Goal: Contribute content

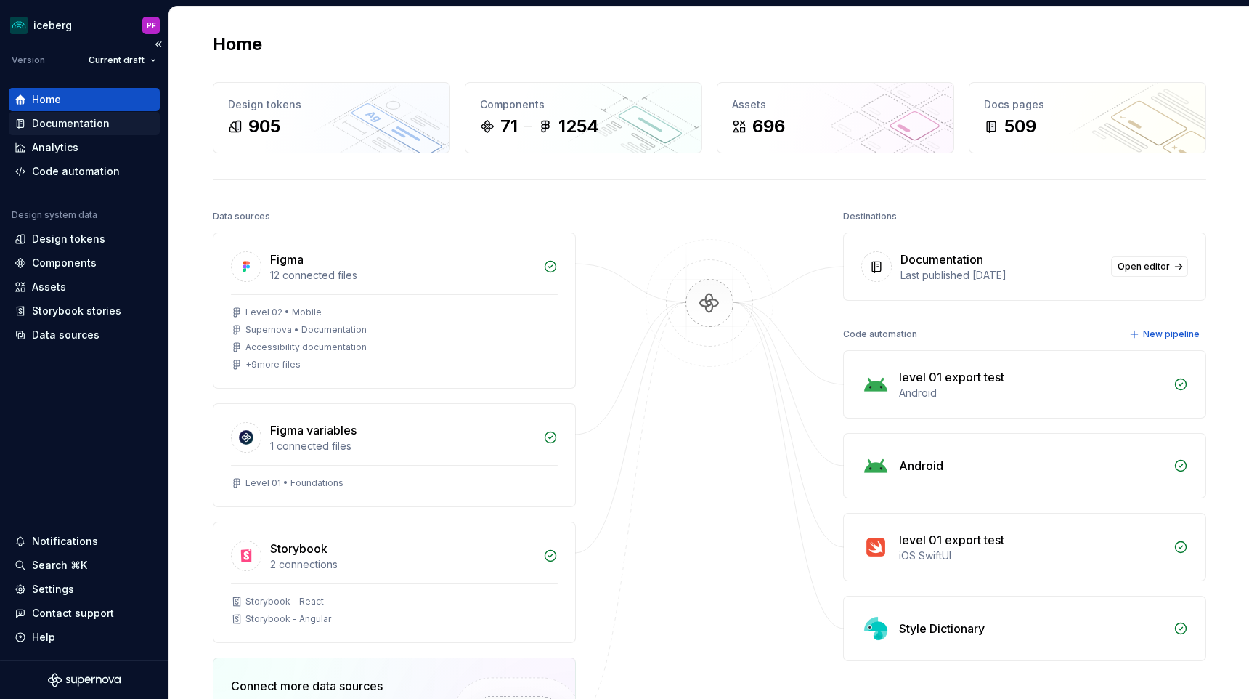
click at [75, 124] on div "Documentation" at bounding box center [71, 123] width 78 height 15
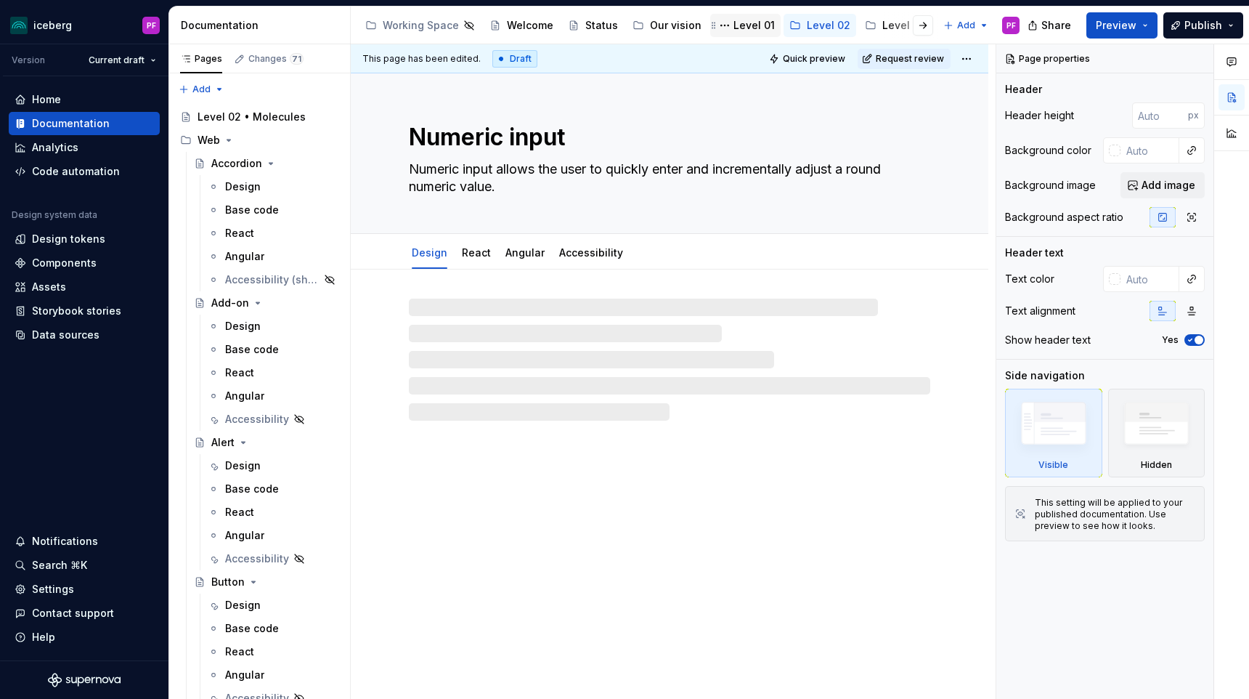
click at [752, 20] on div "Level 01" at bounding box center [753, 25] width 41 height 15
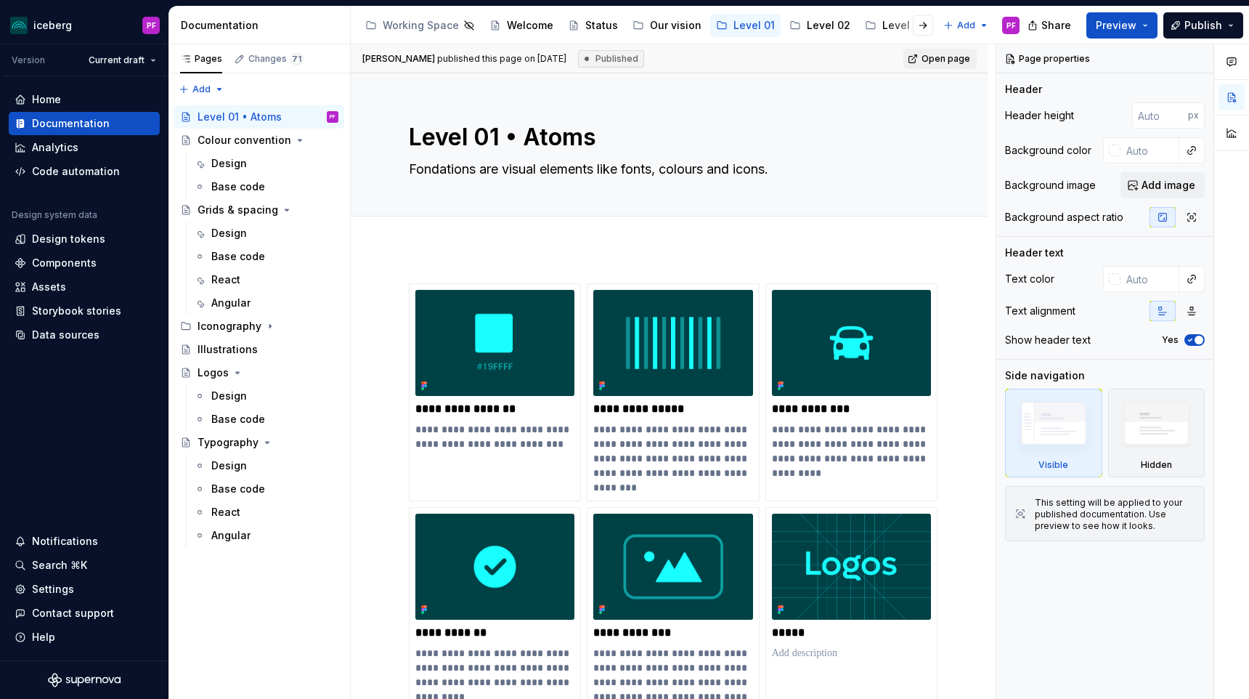
type textarea "*"
